Goal: Transaction & Acquisition: Purchase product/service

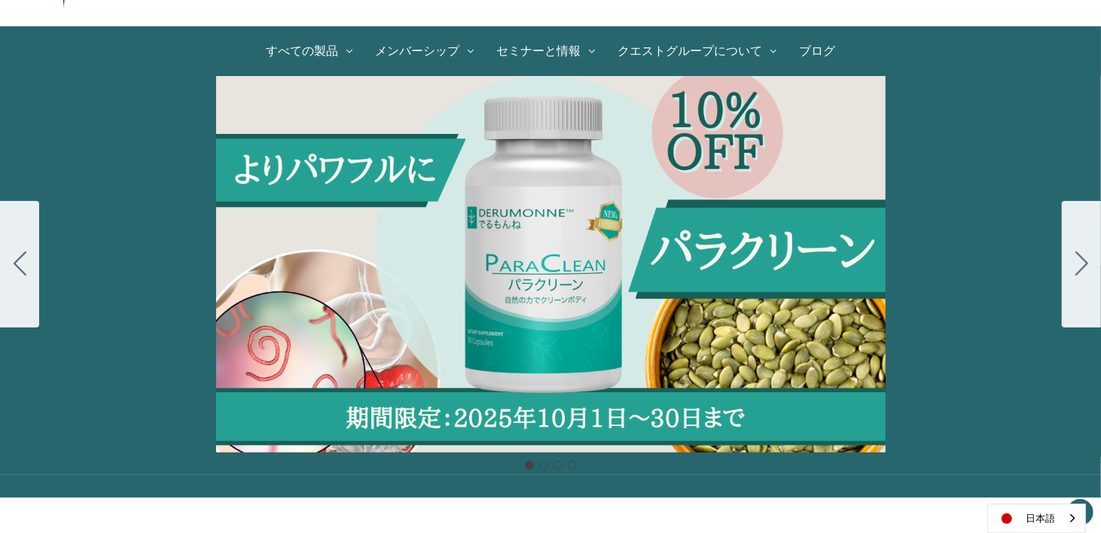
scroll to position [151, 0]
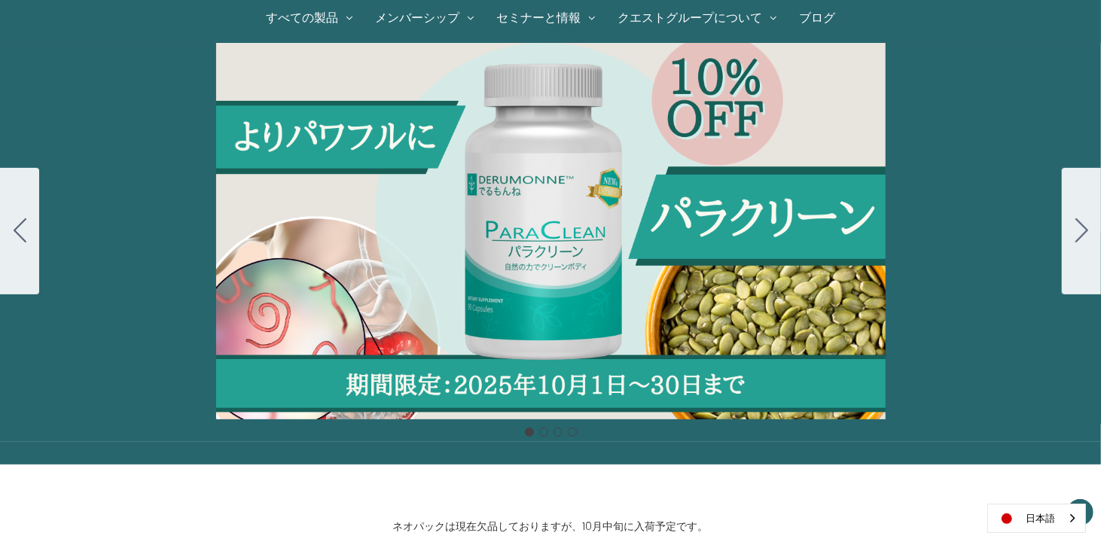
click at [1099, 232] on button "Go to slide 2" at bounding box center [1080, 231] width 39 height 126
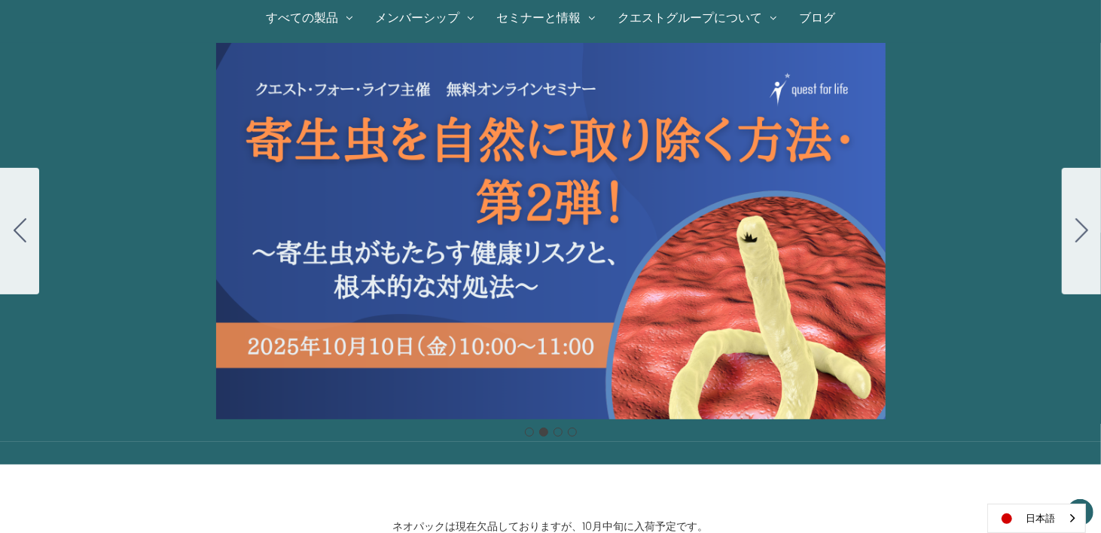
click at [1070, 244] on button "Go to slide 3" at bounding box center [1080, 231] width 39 height 126
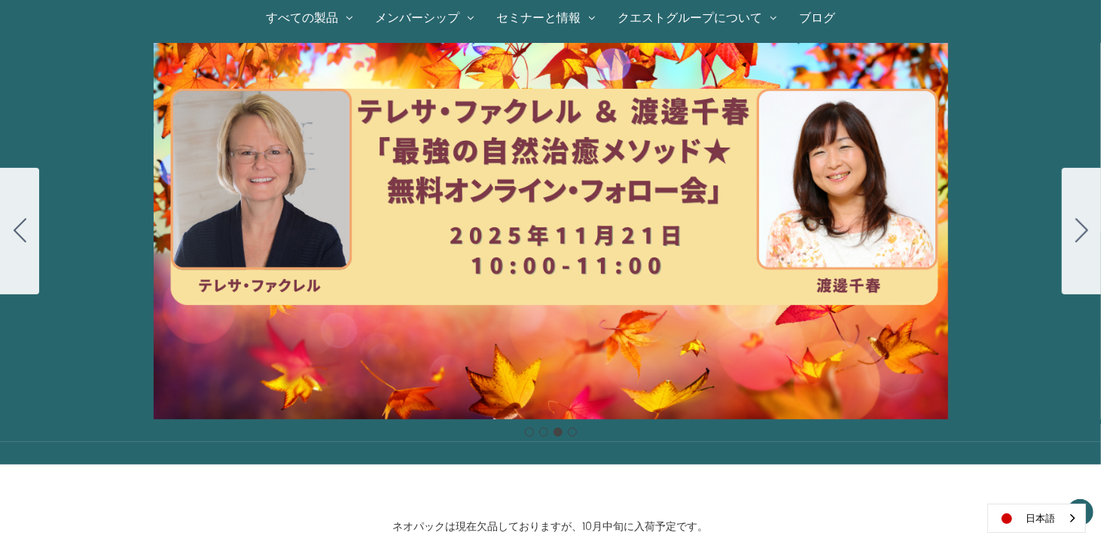
click at [1068, 236] on button "Go to slide 4" at bounding box center [1080, 231] width 39 height 126
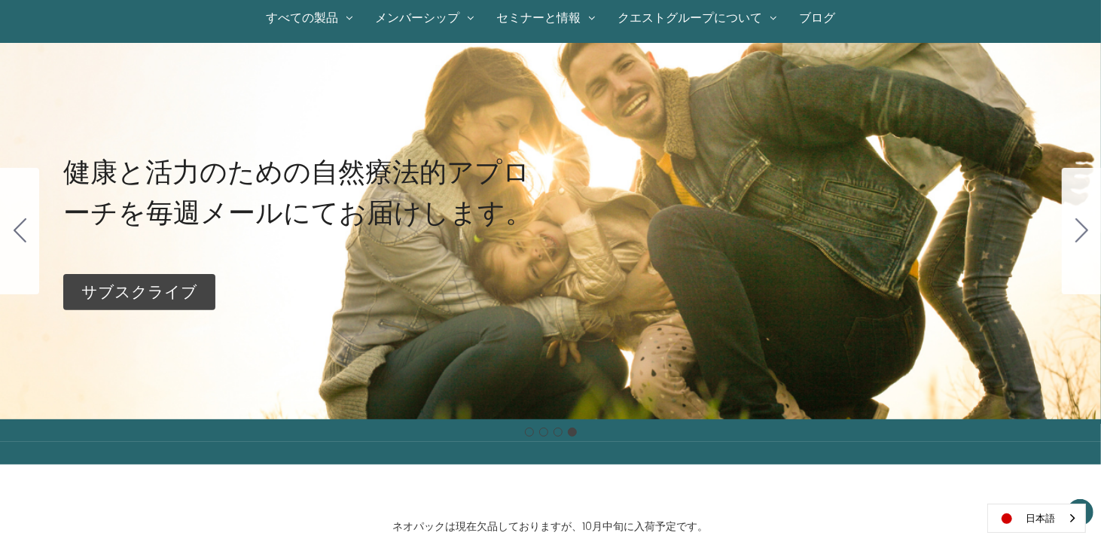
click at [1068, 236] on button "Go to slide 1" at bounding box center [1080, 231] width 39 height 126
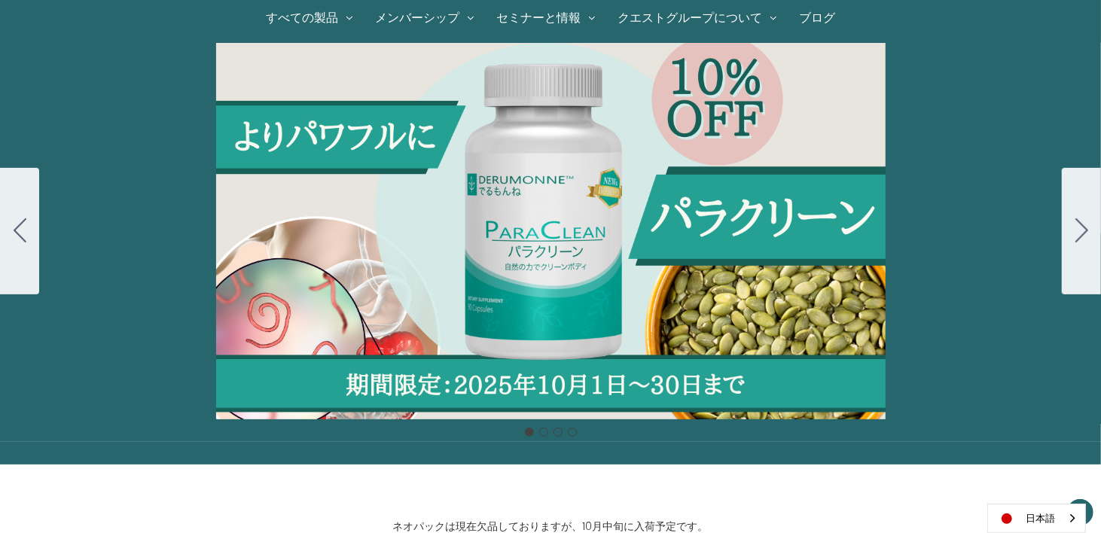
click at [1068, 236] on button "Go to slide 2" at bounding box center [1080, 231] width 39 height 126
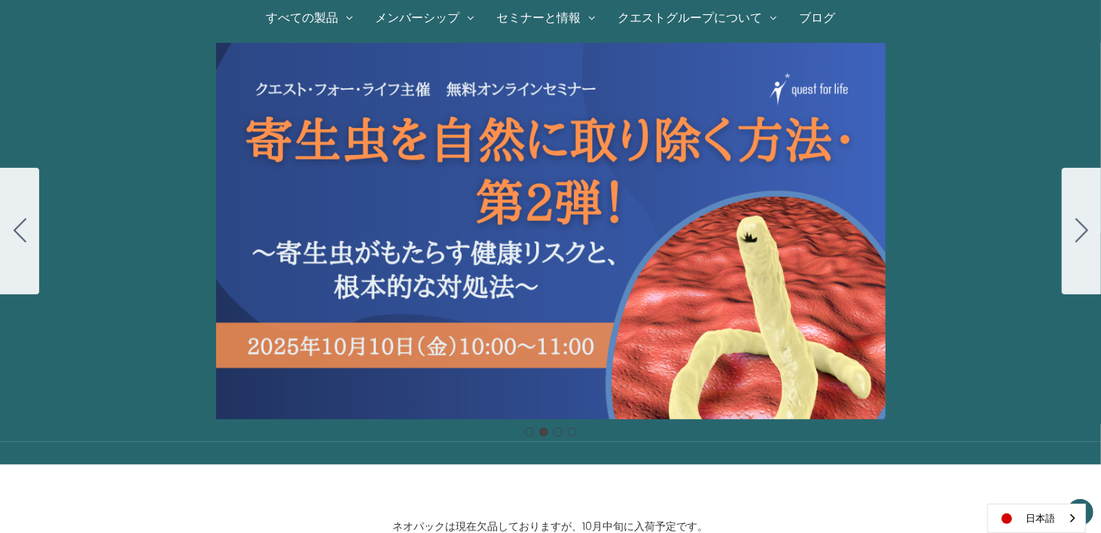
scroll to position [0, 0]
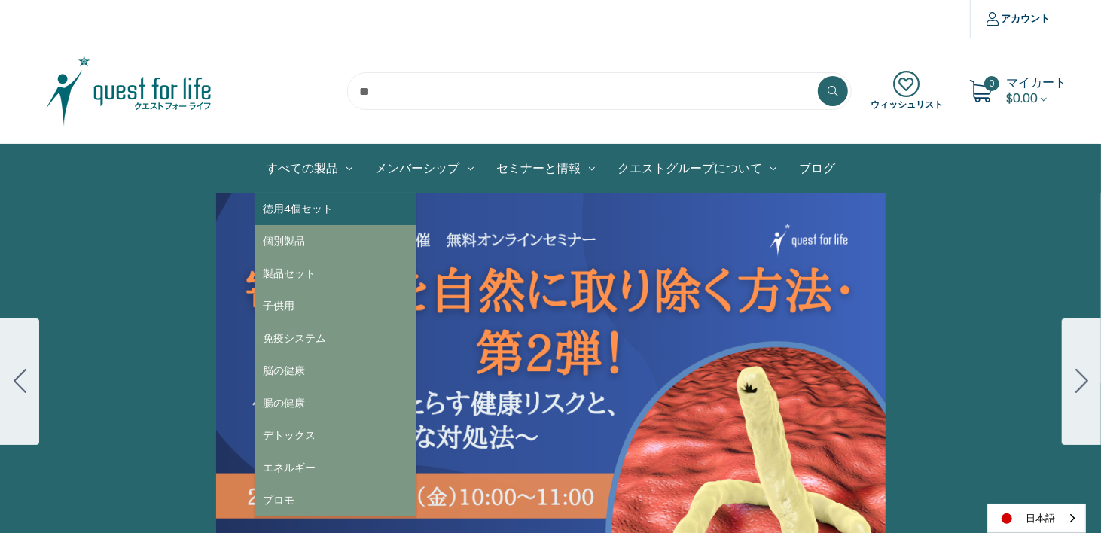
click at [318, 211] on link "徳用4個セット" at bounding box center [335, 209] width 162 height 32
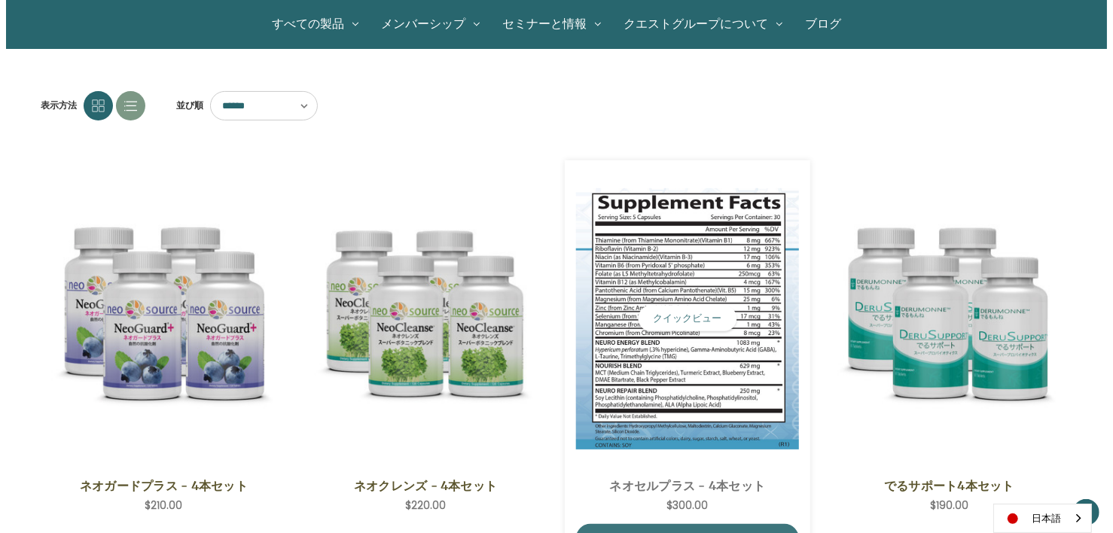
scroll to position [151, 0]
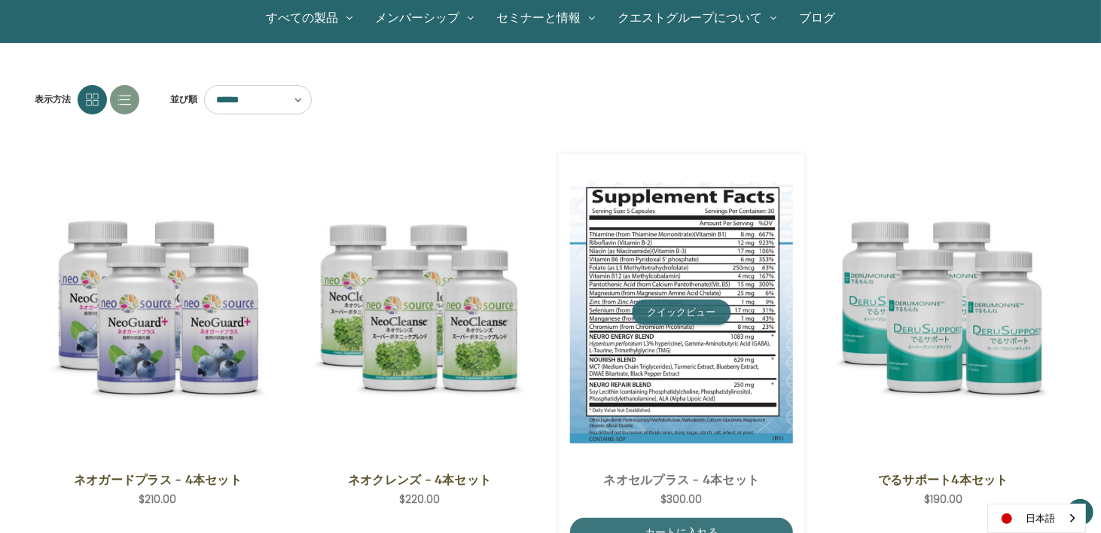
click at [666, 308] on button "クイックビュー" at bounding box center [681, 313] width 99 height 26
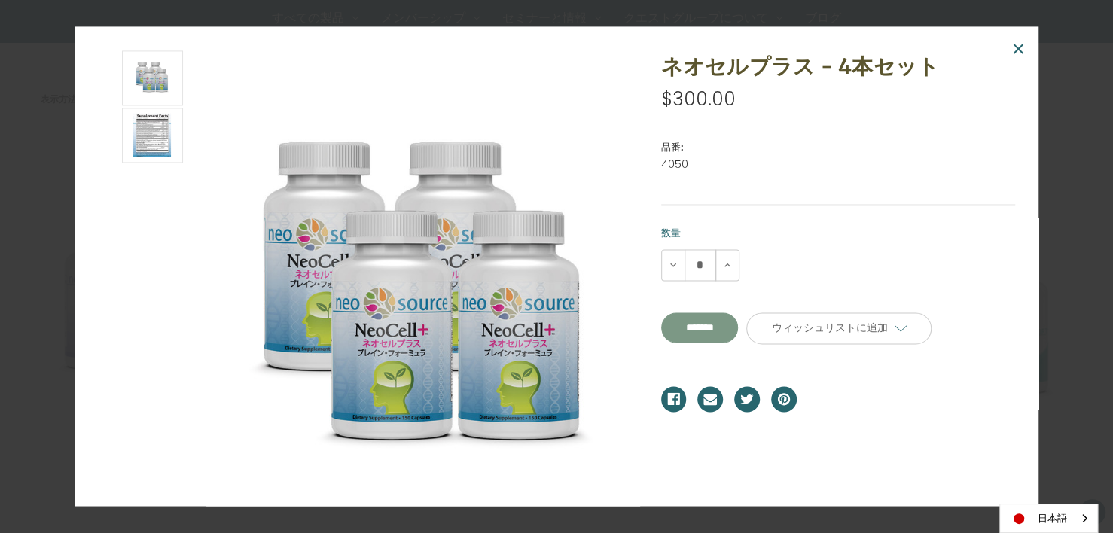
click at [715, 321] on input "**********" at bounding box center [700, 327] width 78 height 30
type input "*******"
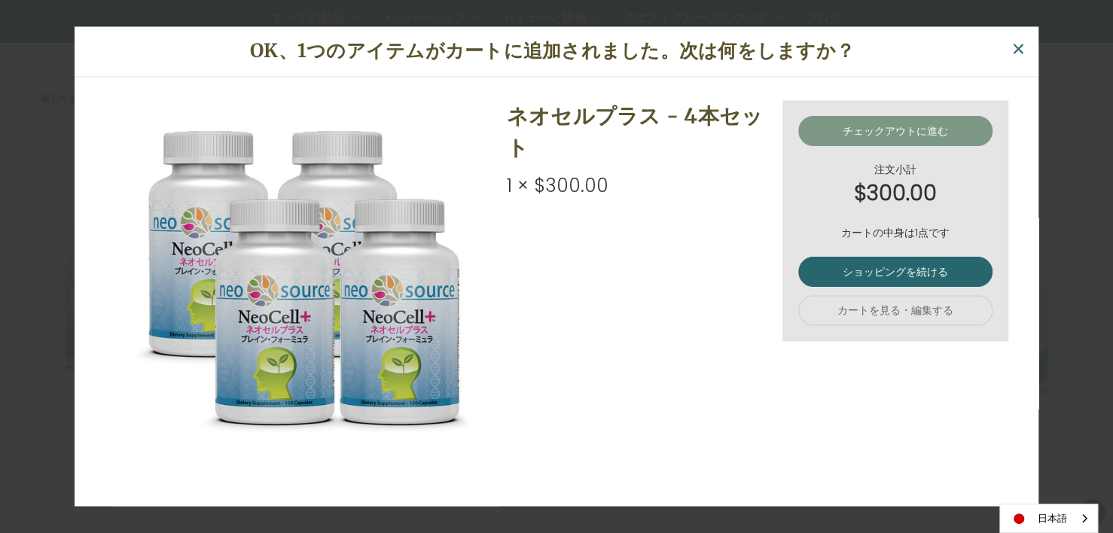
click at [896, 137] on link "チェックアウトに進む" at bounding box center [895, 131] width 194 height 30
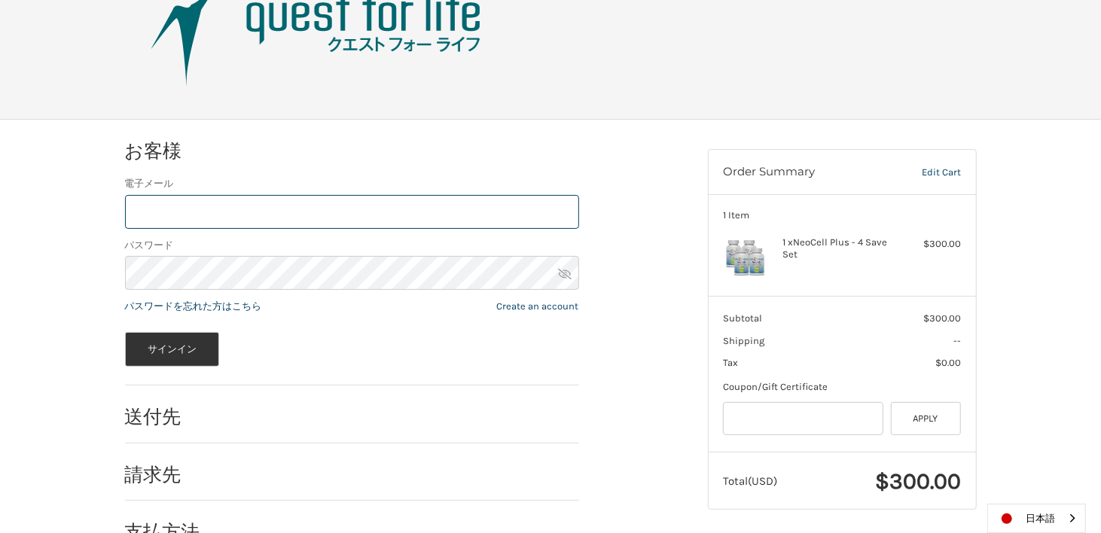
scroll to position [102, 0]
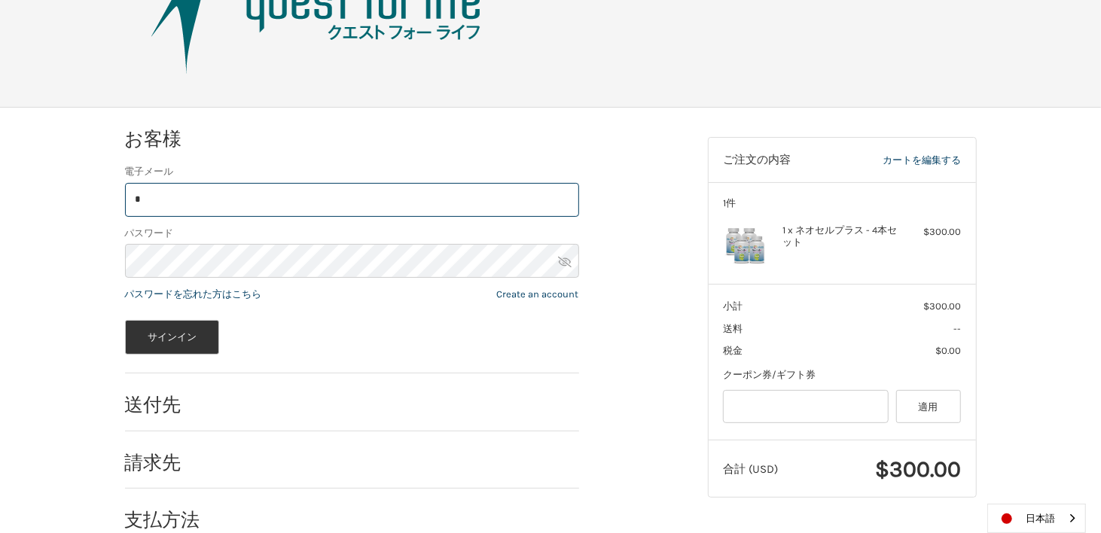
type input "**********"
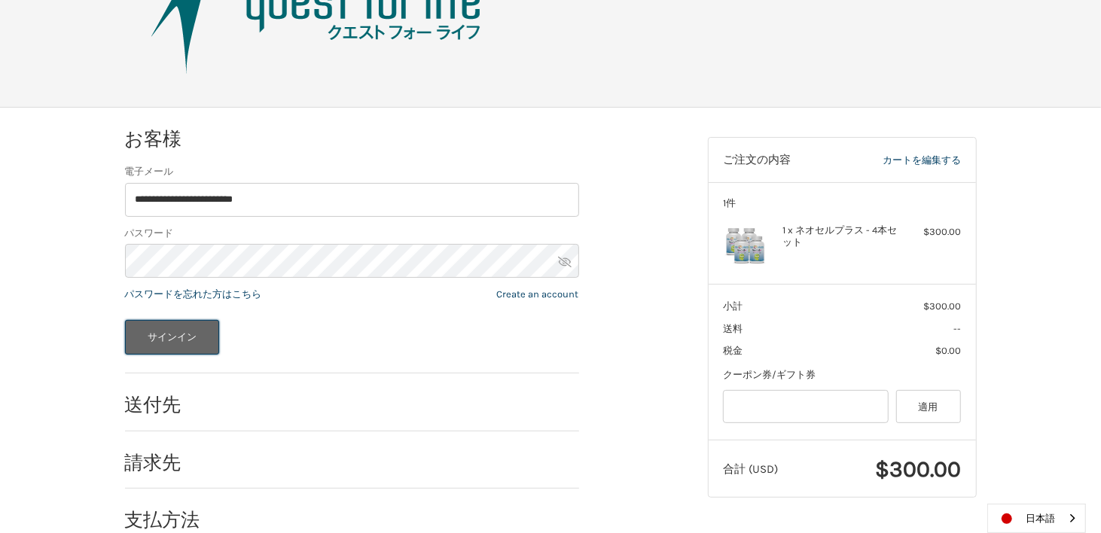
click at [194, 329] on button "サインイン" at bounding box center [172, 337] width 95 height 35
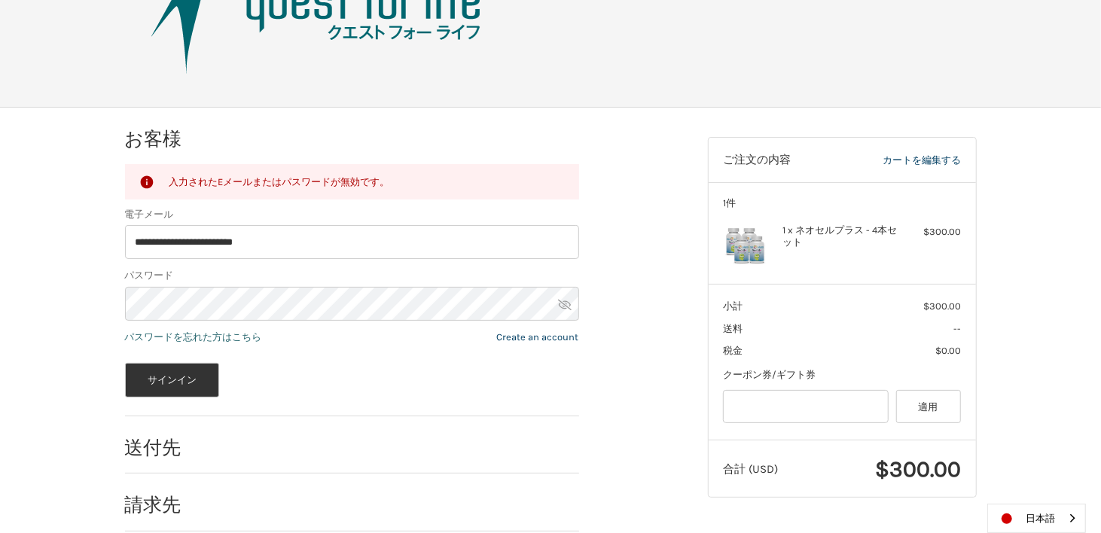
click at [222, 340] on link "パスワードを忘れた方はこちら" at bounding box center [193, 336] width 137 height 11
